Goal: Task Accomplishment & Management: Manage account settings

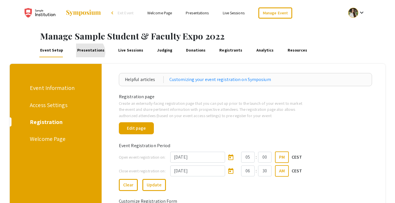
click at [88, 52] on link "Presentations" at bounding box center [90, 51] width 29 height 14
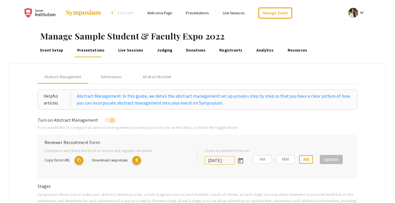
type input "[DATE]"
type input "09"
type input "00"
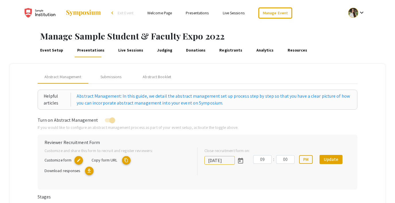
click at [127, 50] on link "Live Sessions" at bounding box center [130, 51] width 27 height 14
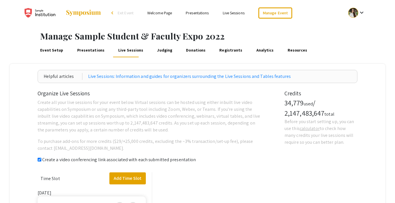
checkbox input "true"
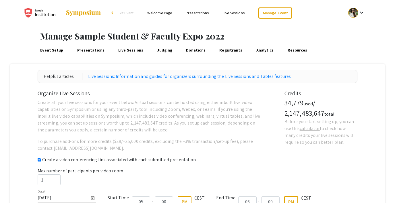
click at [185, 53] on link "Donations" at bounding box center [196, 51] width 22 height 14
